Goal: Task Accomplishment & Management: Use online tool/utility

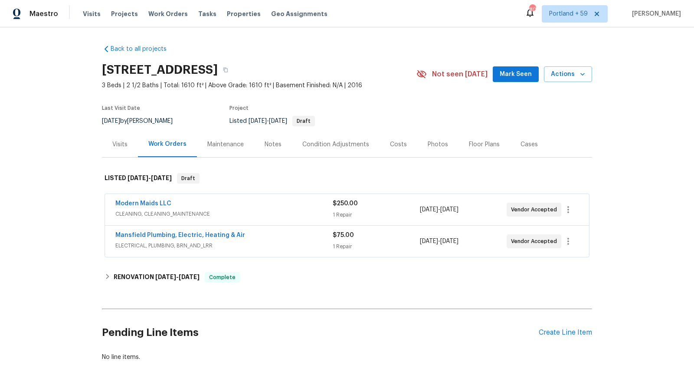
click at [279, 209] on span "CLEANING, CLEANING_MAINTENANCE" at bounding box center [223, 213] width 217 height 9
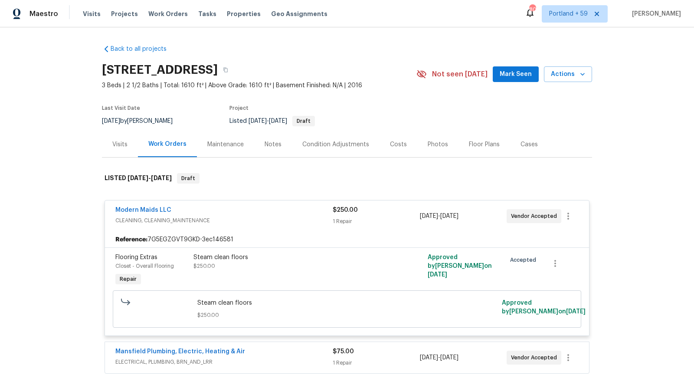
click at [279, 209] on div "Modern Maids LLC" at bounding box center [223, 211] width 217 height 10
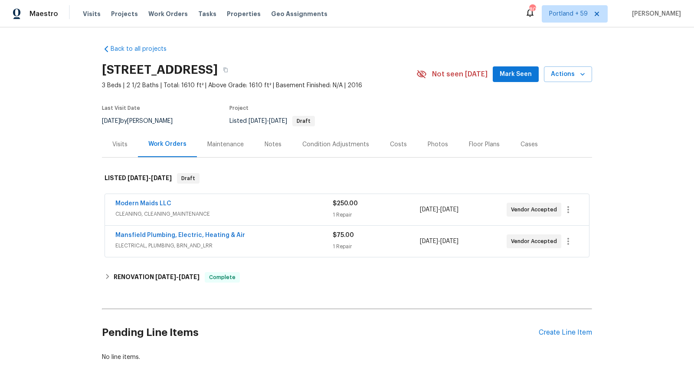
click at [276, 236] on div "Mansfield Plumbing, Electric, Heating & Air" at bounding box center [223, 236] width 217 height 10
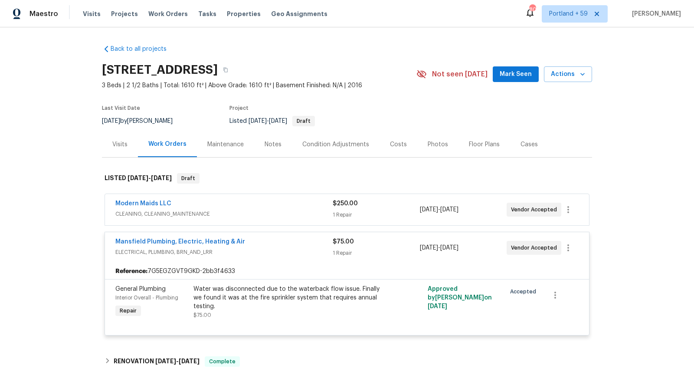
click at [276, 236] on div "Mansfield Plumbing, Electric, Heating & Air ELECTRICAL, PLUMBING, BRN_AND_LRR $…" at bounding box center [347, 247] width 484 height 31
click at [272, 248] on span "ELECTRICAL, PLUMBING, BRN_AND_LRR" at bounding box center [223, 252] width 217 height 9
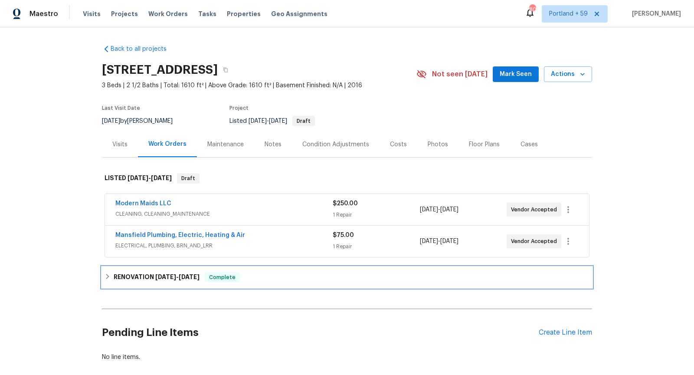
click at [174, 278] on span "[DATE]" at bounding box center [165, 277] width 21 height 6
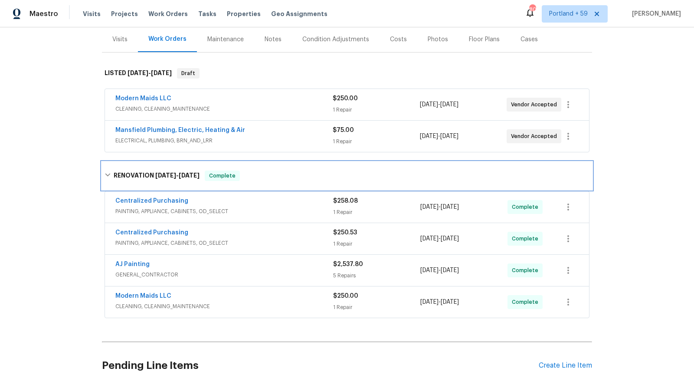
scroll to position [114, 0]
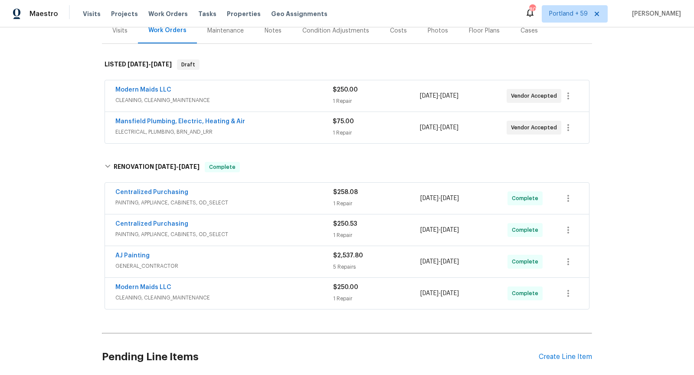
click at [244, 255] on div "AJ Painting" at bounding box center [224, 256] width 218 height 10
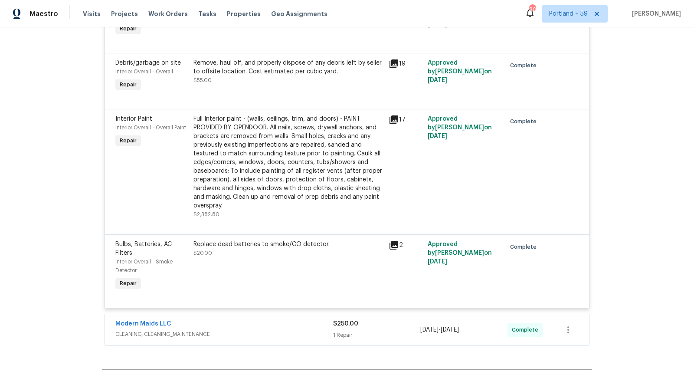
scroll to position [522, 0]
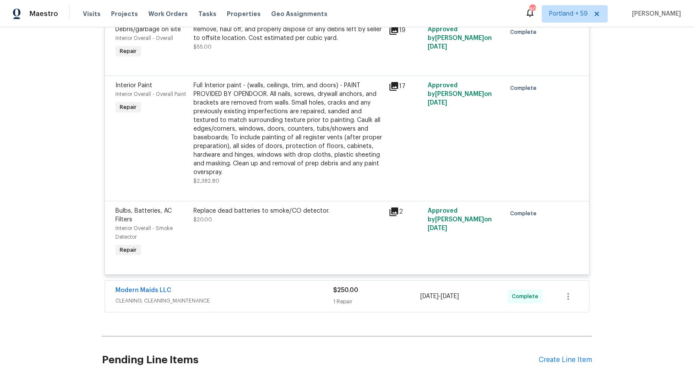
click at [241, 294] on div "Modern Maids LLC" at bounding box center [224, 291] width 218 height 10
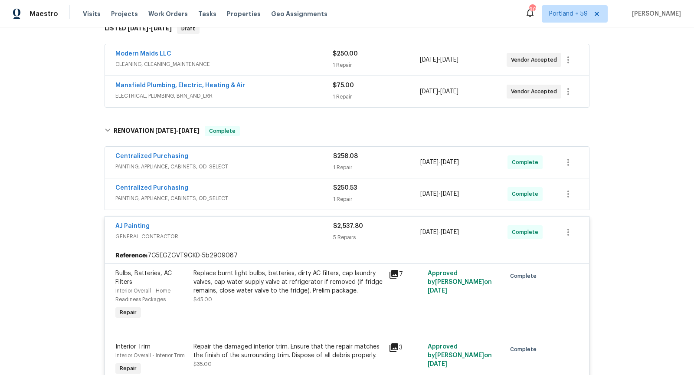
scroll to position [127, 0]
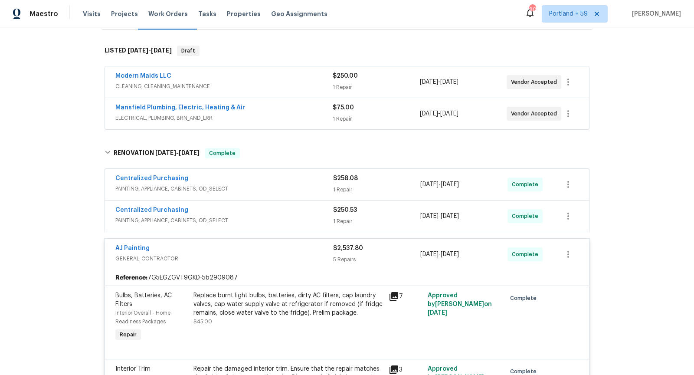
click at [273, 203] on div "Centralized Purchasing PAINTING, APPLIANCE, CABINETS, OD_SELECT $250.53 1 Repai…" at bounding box center [347, 215] width 484 height 31
click at [261, 213] on div "Centralized Purchasing" at bounding box center [224, 211] width 218 height 10
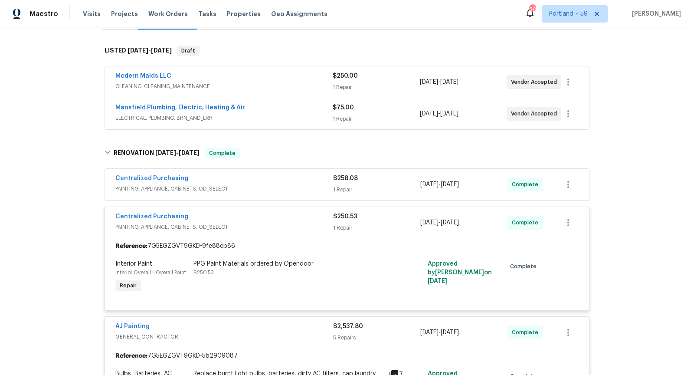
click at [267, 185] on span "PAINTING, APPLIANCE, CABINETS, OD_SELECT" at bounding box center [224, 188] width 218 height 9
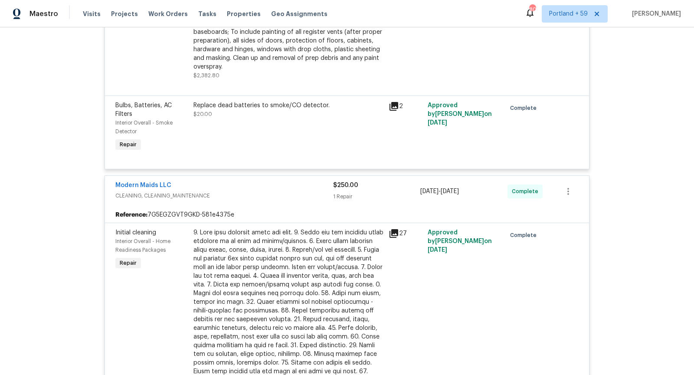
scroll to position [764, 0]
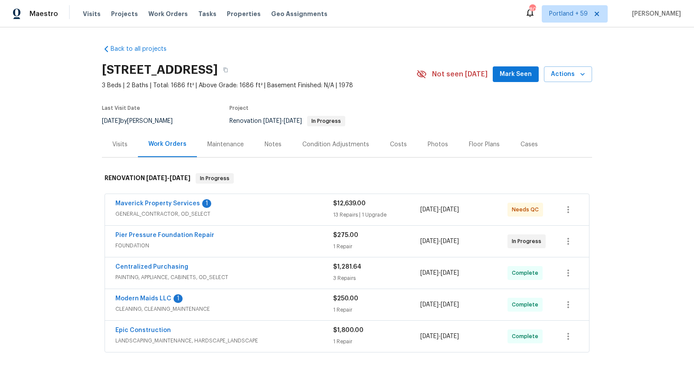
click at [397, 147] on div "Costs" at bounding box center [398, 144] width 17 height 9
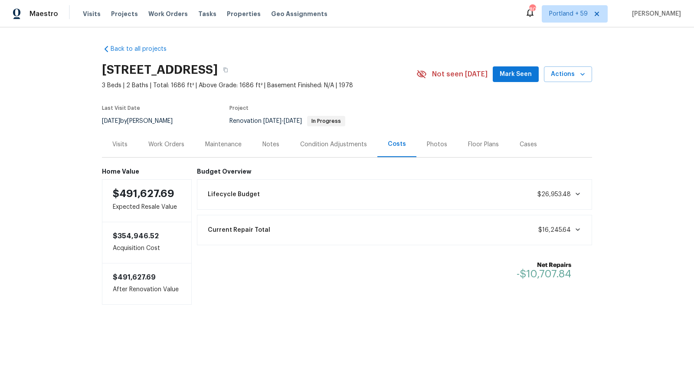
click at [348, 147] on div "Condition Adjustments" at bounding box center [333, 144] width 67 height 9
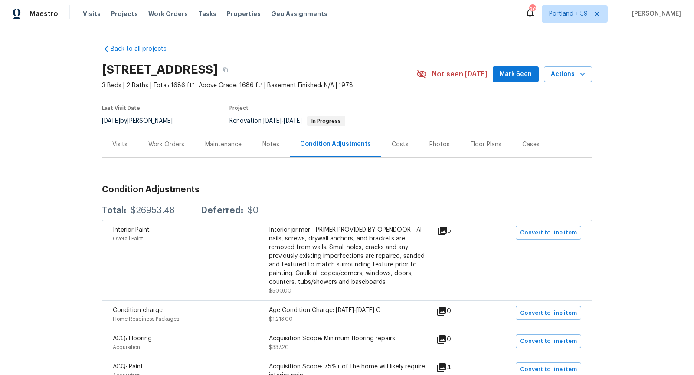
click at [186, 146] on div "Work Orders" at bounding box center [166, 144] width 57 height 26
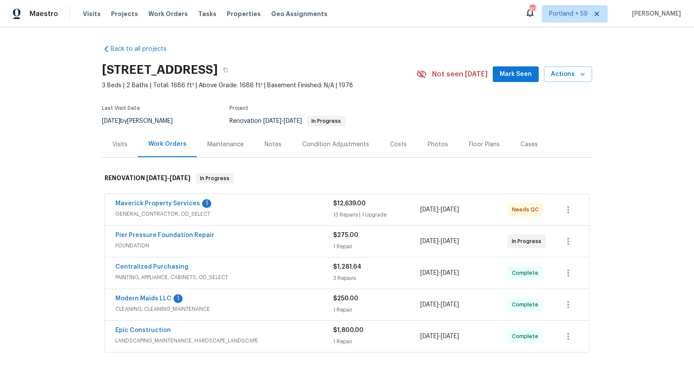
scroll to position [29, 0]
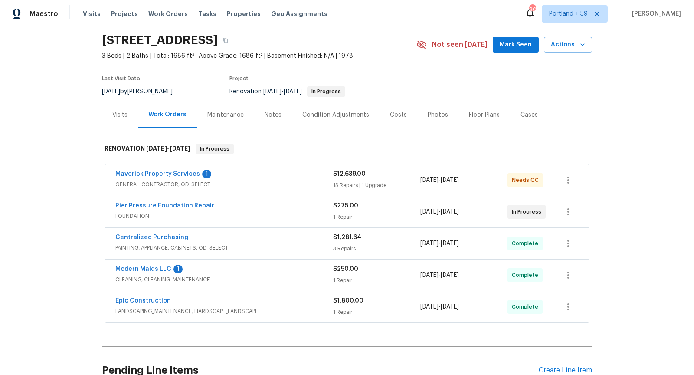
click at [238, 176] on div "Maverick Property Services 1" at bounding box center [224, 175] width 218 height 10
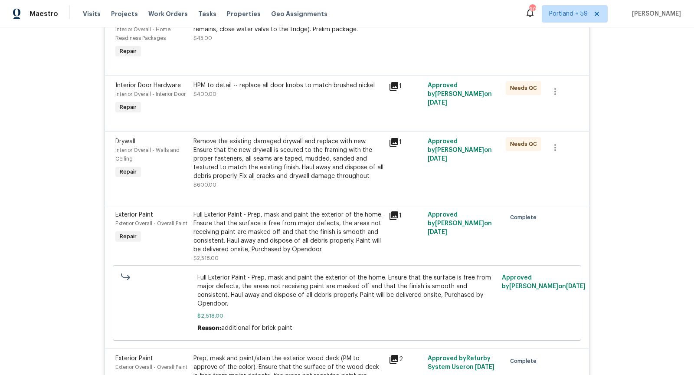
scroll to position [0, 0]
